Goal: Task Accomplishment & Management: Manage account settings

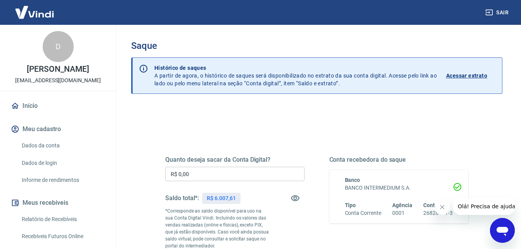
click at [444, 205] on icon "Fechar mensagem da empresa" at bounding box center [442, 207] width 6 height 6
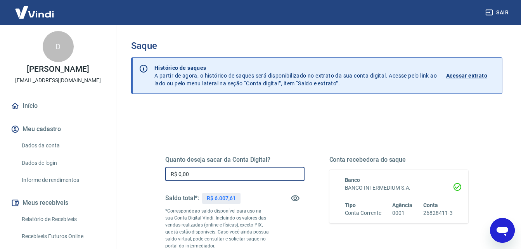
click at [202, 169] on input "R$ 0,00" at bounding box center [234, 174] width 139 height 14
drag, startPoint x: 223, startPoint y: 171, endPoint x: 135, endPoint y: 182, distance: 88.4
click at [135, 182] on div "Quanto deseja sacar da Conta Digital? R$ 0,00 ​ Saldo total*: R$ 6.007,61 *Corr…" at bounding box center [316, 248] width 371 height 284
type input "R$ 6.007,61"
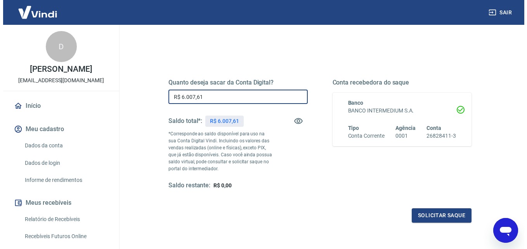
scroll to position [78, 0]
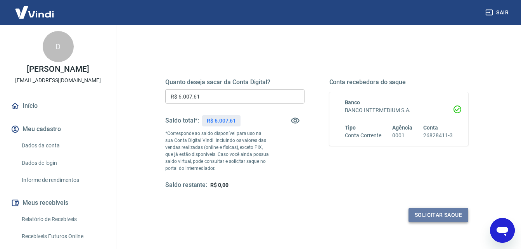
click at [448, 215] on button "Solicitar saque" at bounding box center [438, 215] width 60 height 14
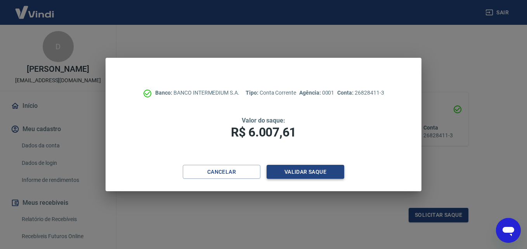
click at [289, 168] on button "Validar saque" at bounding box center [305, 172] width 78 height 14
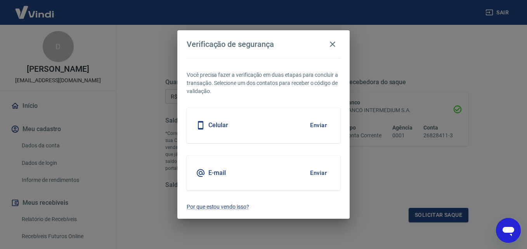
click at [321, 175] on button "Enviar" at bounding box center [318, 173] width 25 height 16
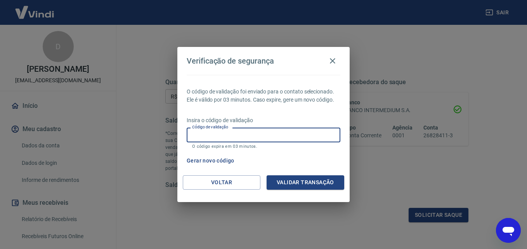
click at [257, 135] on input "Código de validação" at bounding box center [264, 135] width 154 height 14
type input "873379"
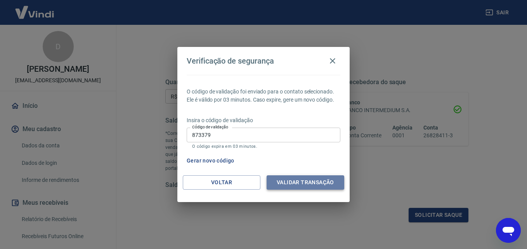
click at [288, 178] on button "Validar transação" at bounding box center [305, 182] width 78 height 14
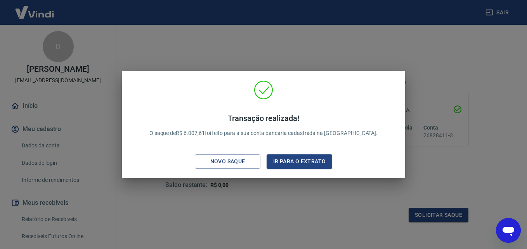
click at [430, 164] on div "Transação realizada! O saque de R$ 6.007,61 foi feito para a sua conta bancária…" at bounding box center [263, 124] width 527 height 249
